Goal: Task Accomplishment & Management: Manage account settings

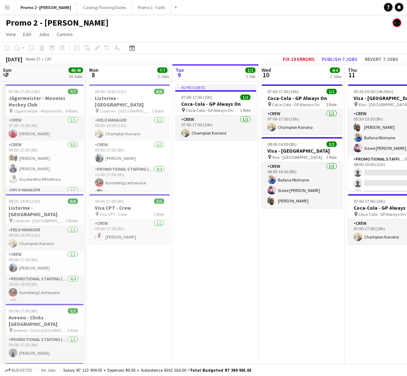
scroll to position [0, 303]
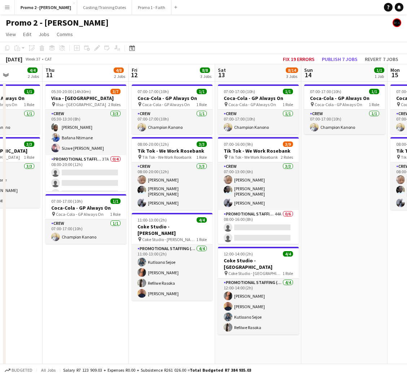
click at [10, 6] on button "Menu" at bounding box center [7, 7] width 14 height 14
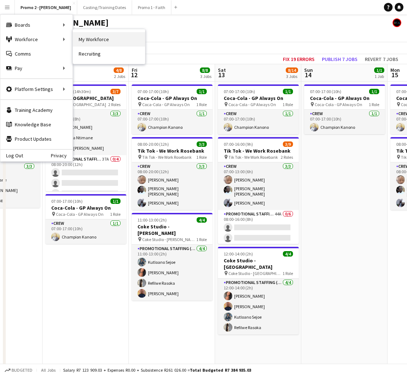
click at [103, 39] on link "My Workforce" at bounding box center [109, 39] width 72 height 14
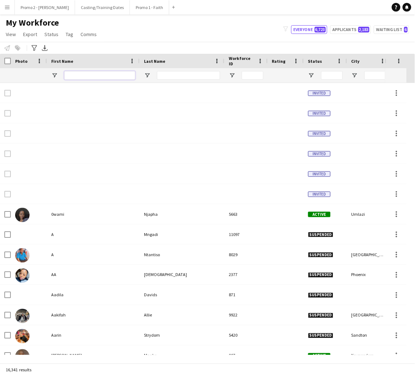
click at [114, 73] on input "First Name Filter Input" at bounding box center [99, 75] width 71 height 9
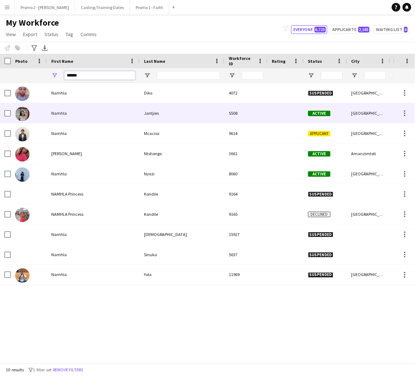
type input "******"
click at [153, 110] on div "Jantjies" at bounding box center [182, 113] width 85 height 20
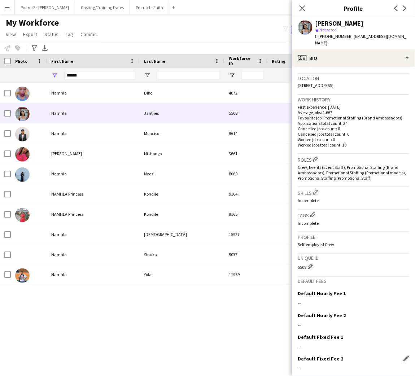
scroll to position [168, 0]
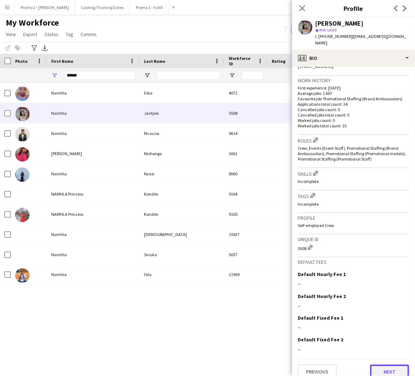
click at [379, 365] on button "Next" at bounding box center [389, 372] width 39 height 14
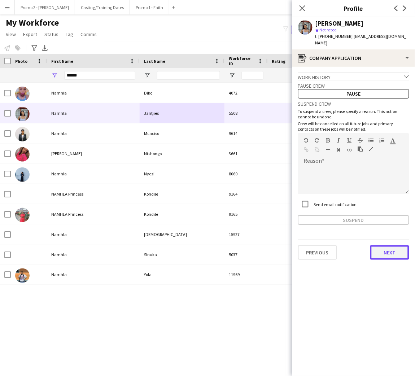
click at [393, 245] on button "Next" at bounding box center [389, 252] width 39 height 14
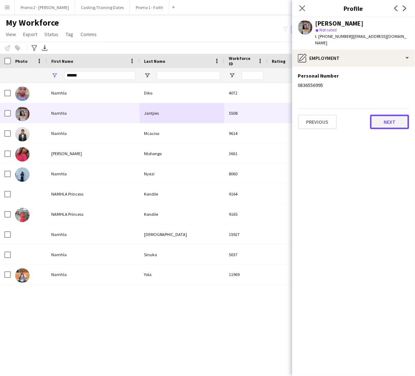
click at [394, 115] on button "Next" at bounding box center [389, 122] width 39 height 14
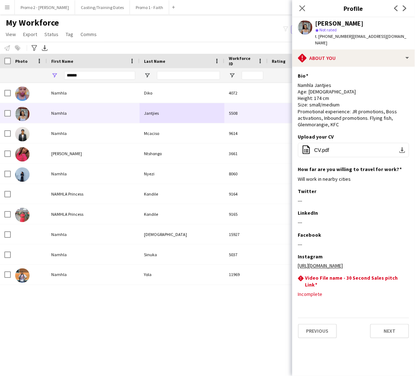
click at [338, 316] on app-section-data-types "Bio Edit this field [PERSON_NAME] Age: [DEMOGRAPHIC_DATA] Height: 174 cm Size: …" at bounding box center [353, 221] width 123 height 309
click at [332, 288] on h3 "Video File name - 30 Second Sales pitch Link" at bounding box center [354, 281] width 98 height 13
click at [325, 304] on div "rhombus-alert Video File name - 30 Second Sales pitch Link Edit this field Inco…" at bounding box center [353, 289] width 111 height 29
drag, startPoint x: 329, startPoint y: 297, endPoint x: 378, endPoint y: 293, distance: 48.9
click at [337, 297] on div "rhombus-alert Video File name - 30 Second Sales pitch Link Edit this field Inco…" at bounding box center [353, 289] width 111 height 29
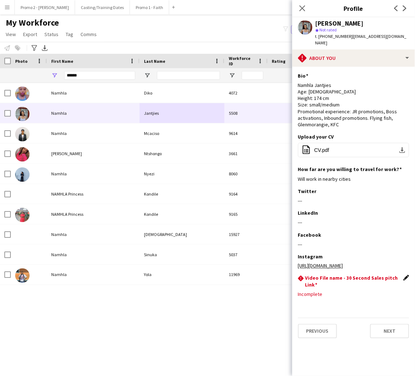
click at [405, 281] on app-icon "Edit this field" at bounding box center [407, 278] width 6 height 6
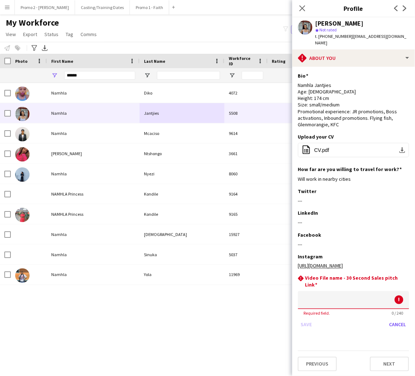
click at [317, 305] on input at bounding box center [353, 300] width 111 height 18
paste input "**********"
type input "**********"
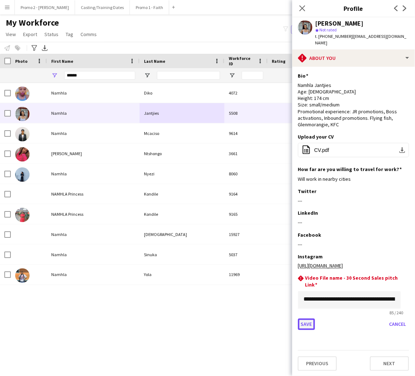
click at [313, 330] on button "Save" at bounding box center [306, 325] width 17 height 12
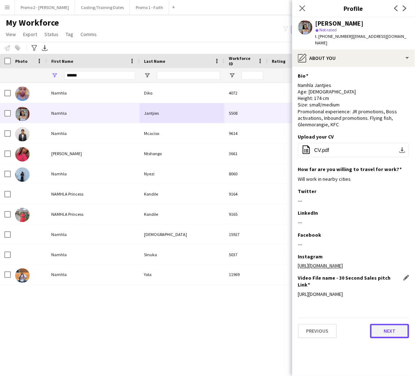
click at [385, 336] on button "Next" at bounding box center [389, 331] width 39 height 14
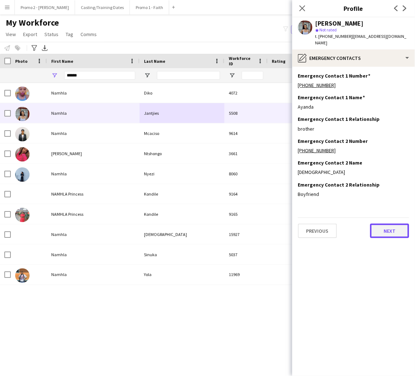
click at [398, 227] on button "Next" at bounding box center [389, 231] width 39 height 14
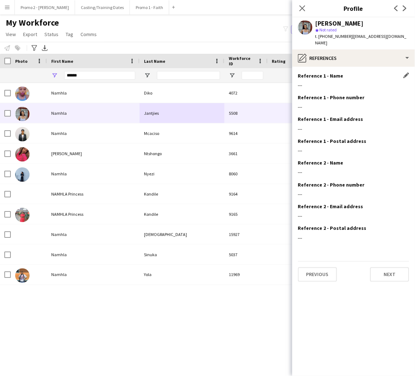
drag, startPoint x: 300, startPoint y: 6, endPoint x: 319, endPoint y: 73, distance: 69.4
click at [300, 6] on icon at bounding box center [303, 8] width 6 height 6
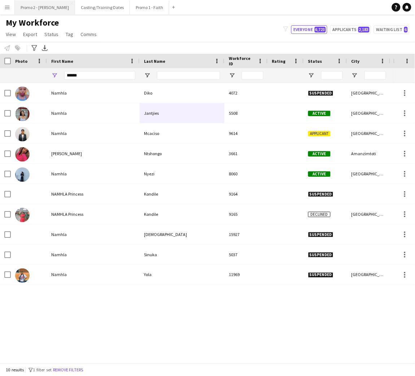
click at [43, 11] on button "Promo 2 - [PERSON_NAME]" at bounding box center [45, 7] width 60 height 14
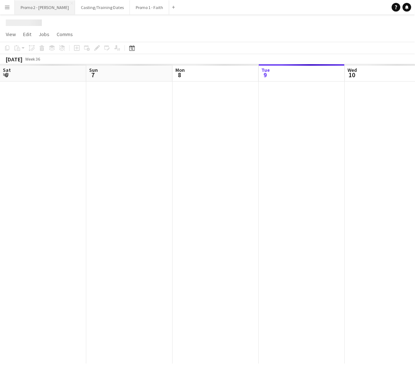
scroll to position [0, 172]
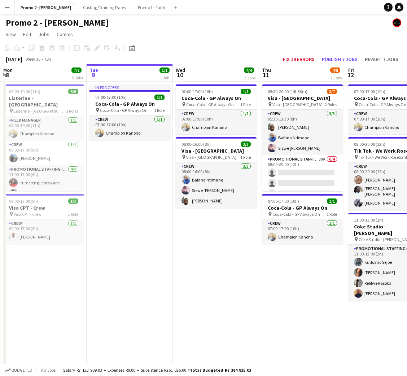
click at [9, 9] on app-icon "Menu" at bounding box center [7, 7] width 6 height 6
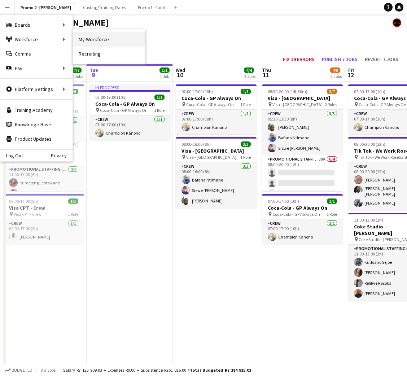
click at [92, 36] on link "My Workforce" at bounding box center [109, 39] width 72 height 14
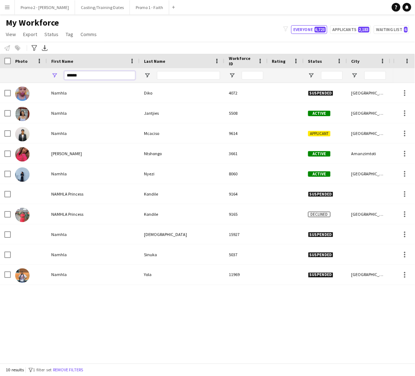
click at [88, 75] on input "******" at bounding box center [99, 75] width 71 height 9
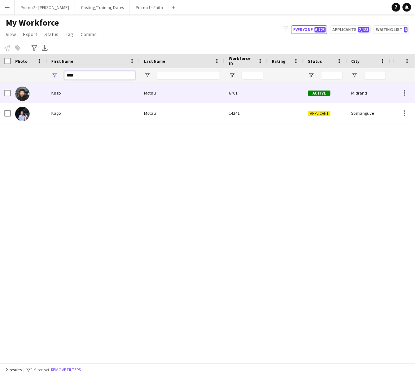
type input "****"
click at [201, 96] on div "Motau" at bounding box center [182, 93] width 85 height 20
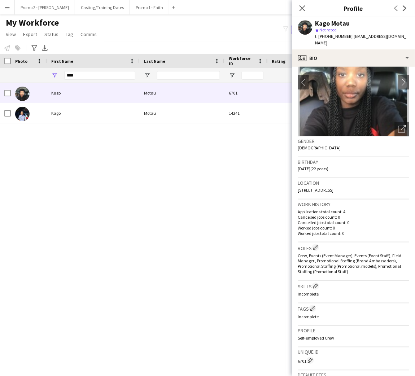
scroll to position [157, 0]
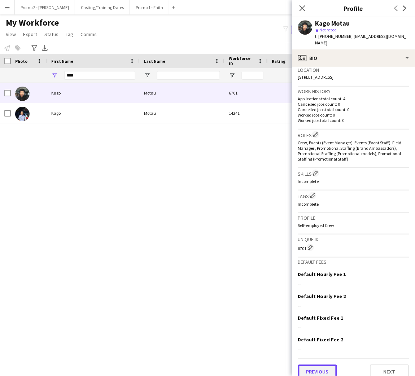
click at [326, 365] on button "Previous" at bounding box center [317, 372] width 39 height 14
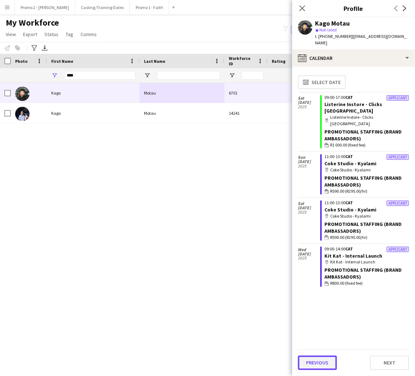
click at [326, 360] on button "Previous" at bounding box center [317, 363] width 39 height 14
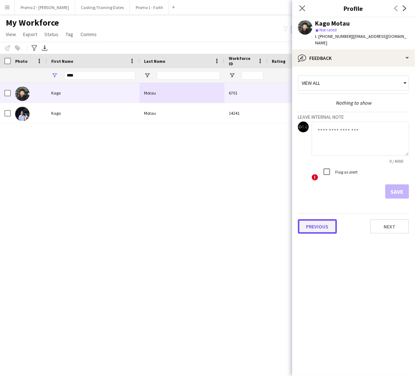
click at [313, 223] on button "Previous" at bounding box center [317, 226] width 39 height 14
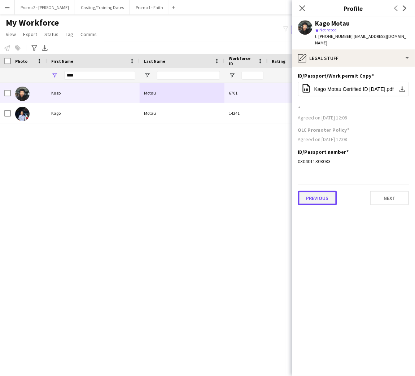
click at [320, 191] on button "Previous" at bounding box center [317, 198] width 39 height 14
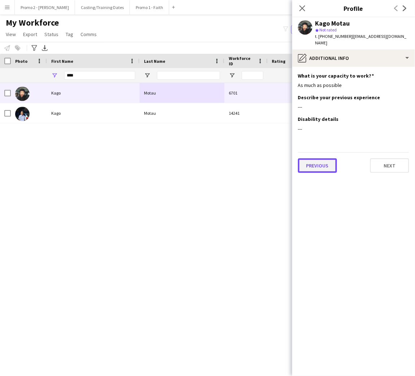
click at [332, 158] on button "Previous" at bounding box center [317, 165] width 39 height 14
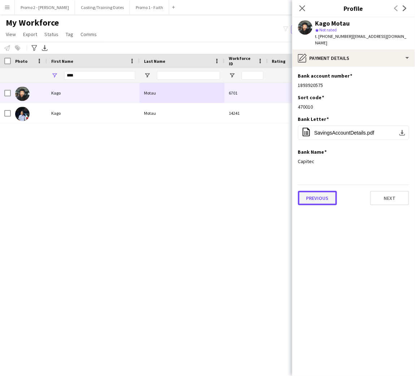
click at [318, 191] on button "Previous" at bounding box center [317, 198] width 39 height 14
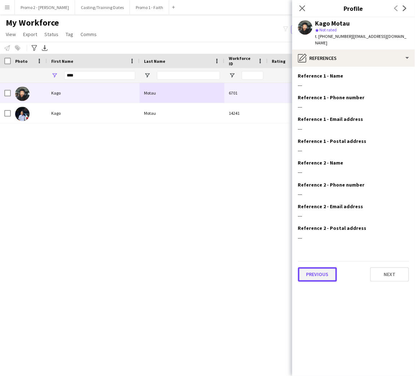
click at [323, 268] on button "Previous" at bounding box center [317, 275] width 39 height 14
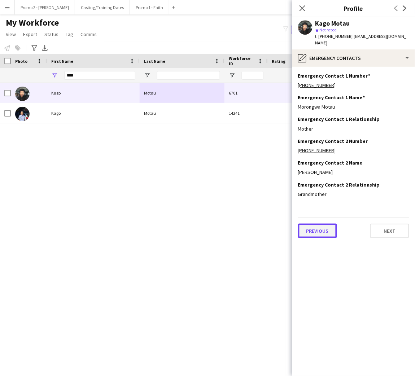
click at [307, 224] on button "Previous" at bounding box center [317, 231] width 39 height 14
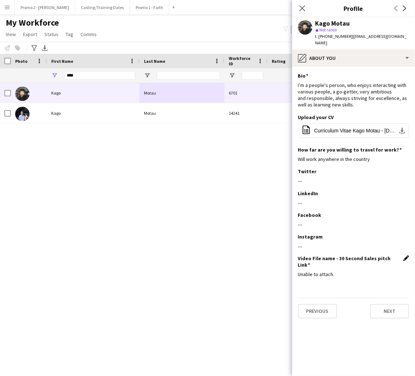
click at [406, 256] on app-icon "Edit this field" at bounding box center [407, 259] width 6 height 6
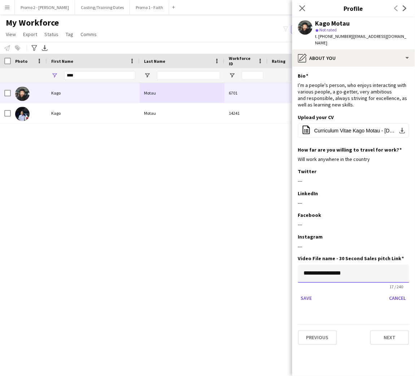
click at [366, 266] on input "**********" at bounding box center [353, 274] width 111 height 18
paste input "**********"
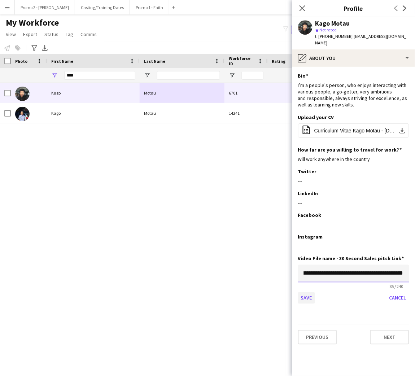
type input "**********"
click at [312, 292] on button "Save" at bounding box center [306, 298] width 17 height 12
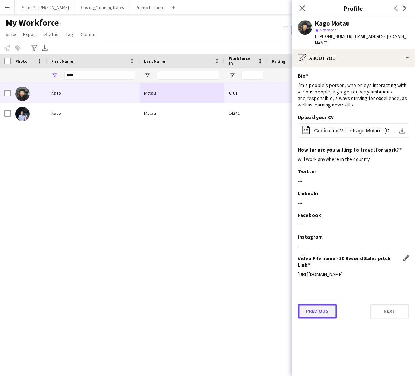
click at [316, 304] on button "Previous" at bounding box center [317, 311] width 39 height 14
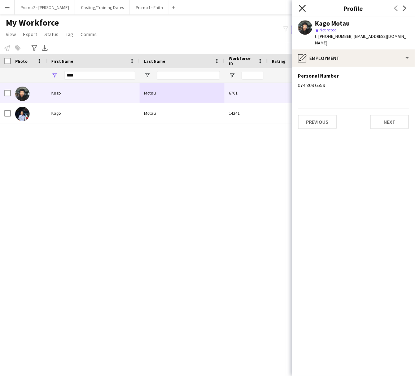
click at [304, 8] on icon "Close pop-in" at bounding box center [302, 8] width 7 height 7
